Goal: Task Accomplishment & Management: Complete application form

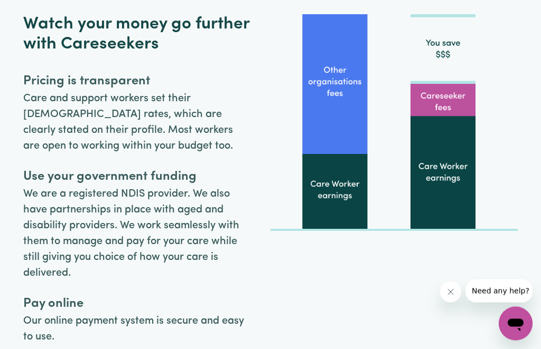
scroll to position [3077, 0]
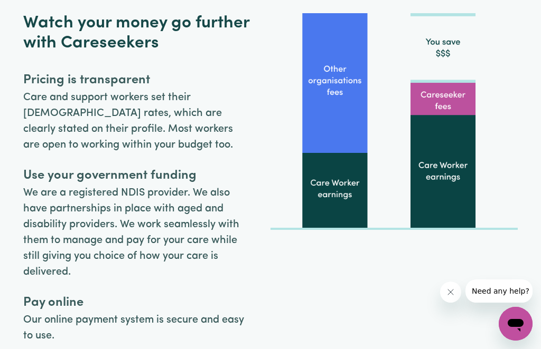
click at [449, 103] on img at bounding box center [393, 121] width 247 height 217
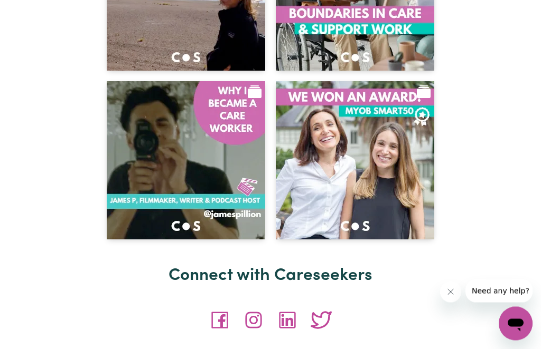
scroll to position [4760, 0]
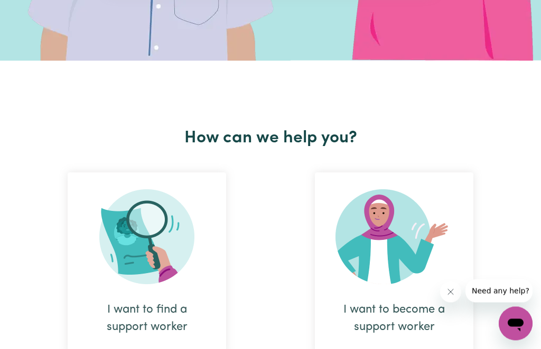
scroll to position [0, 0]
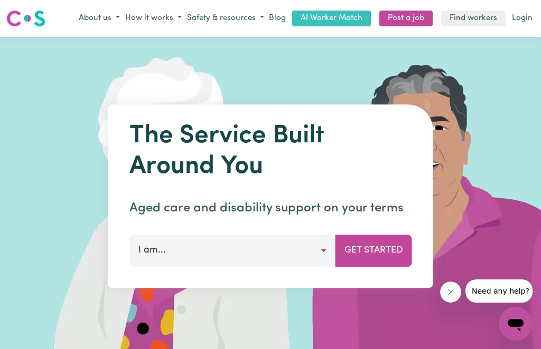
click at [327, 253] on button "I am..." at bounding box center [232, 251] width 206 height 32
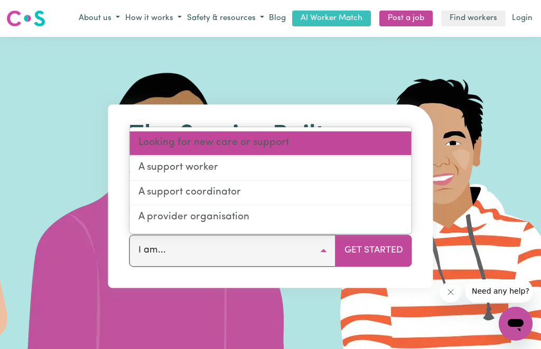
click at [294, 138] on link "Looking for new care or support" at bounding box center [270, 144] width 281 height 25
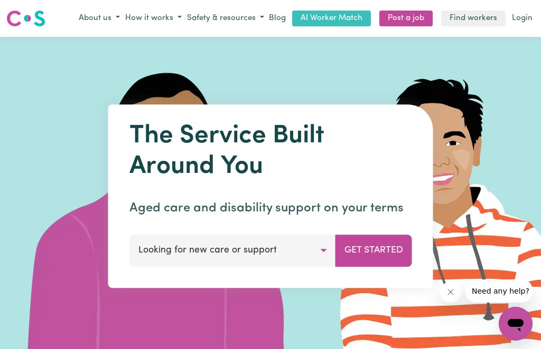
click at [373, 253] on button "Get Started" at bounding box center [373, 251] width 77 height 32
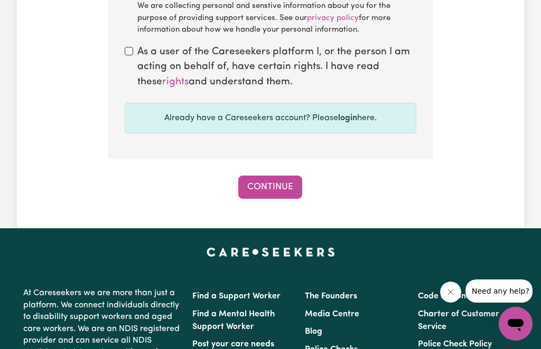
scroll to position [1087, 0]
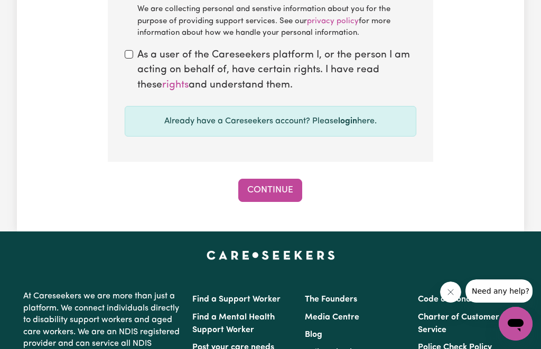
click at [298, 111] on div "Already have a Careseekers account? Please login here." at bounding box center [270, 121] width 291 height 31
click at [344, 117] on link "login" at bounding box center [347, 121] width 19 height 8
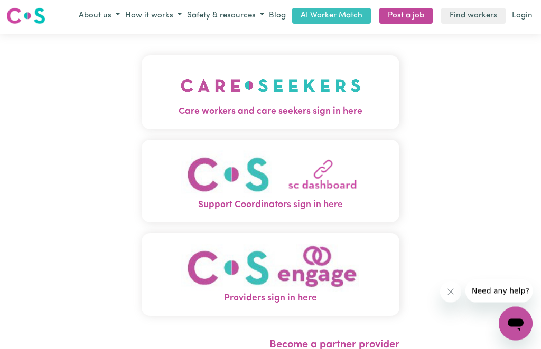
scroll to position [2, 0]
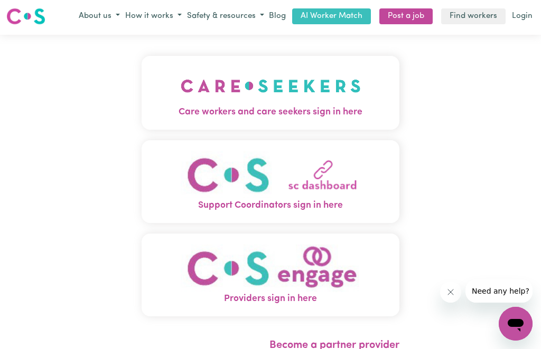
click at [524, 15] on link "Login" at bounding box center [521, 16] width 25 height 16
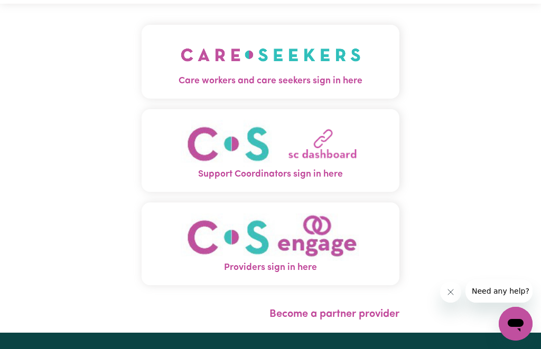
scroll to position [0, 0]
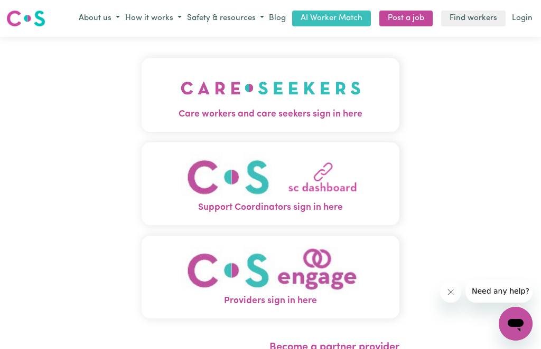
click at [524, 16] on link "Login" at bounding box center [521, 19] width 25 height 16
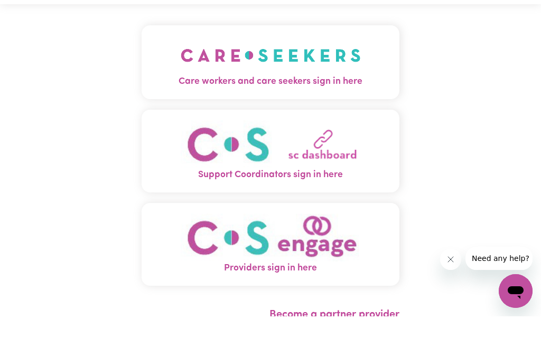
scroll to position [33, 0]
